Goal: Information Seeking & Learning: Learn about a topic

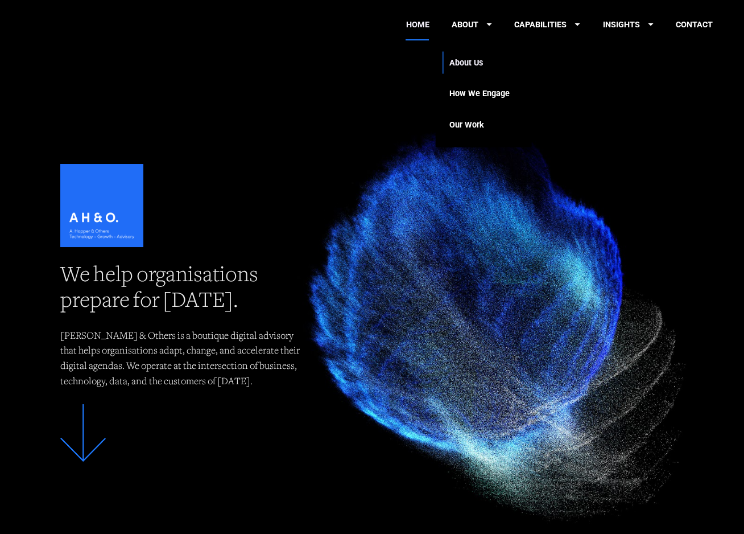
click at [472, 59] on link "About Us" at bounding box center [479, 62] width 60 height 31
click at [472, 67] on link "About Us" at bounding box center [479, 62] width 60 height 31
